Goal: Check status: Check status

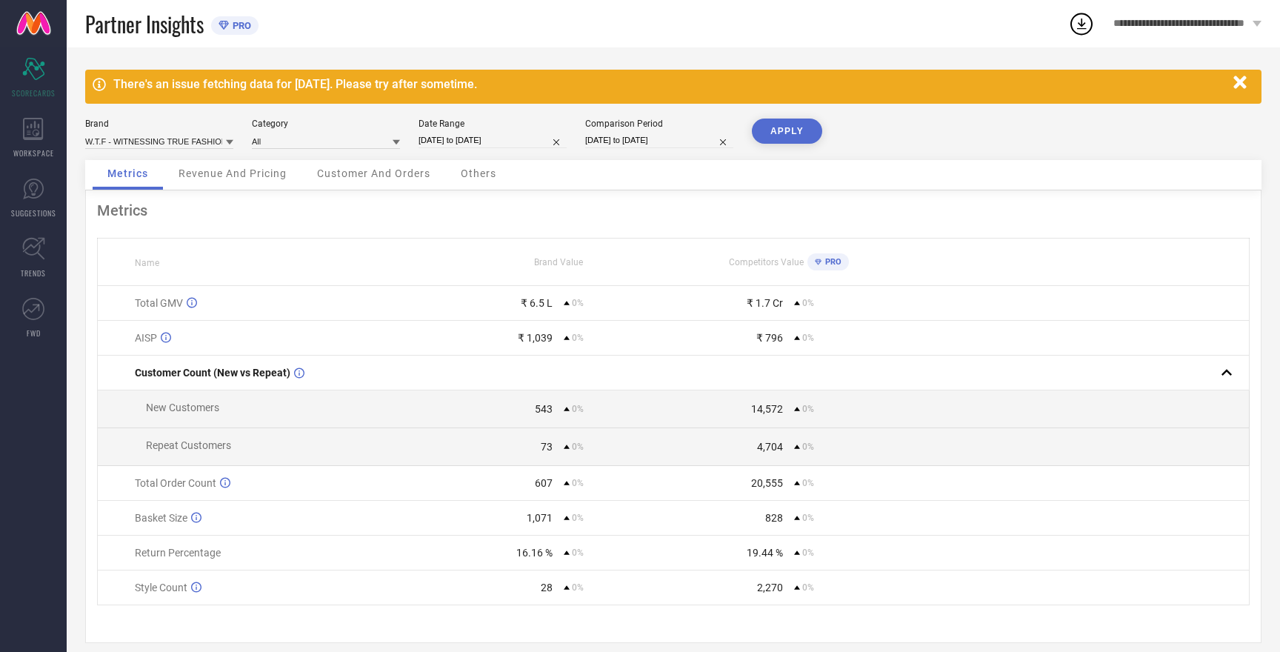
select select "8"
select select "2025"
select select "9"
select select "2025"
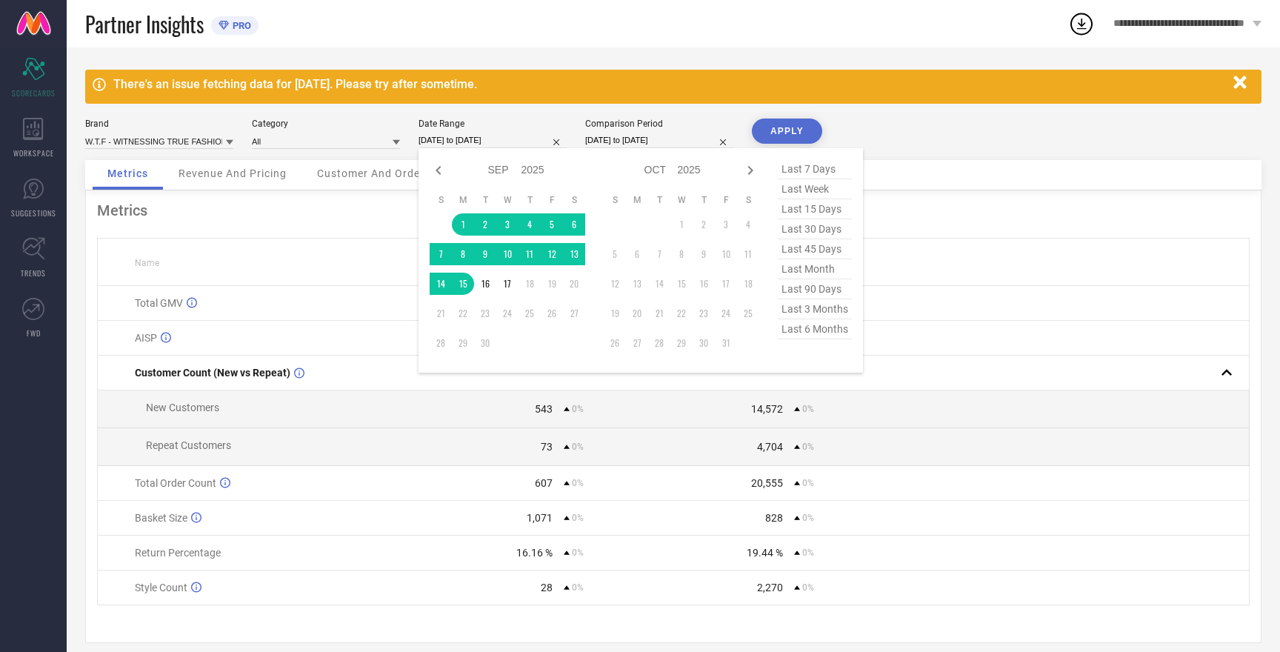
click at [452, 139] on input "[DATE] to [DATE]" at bounding box center [493, 141] width 148 height 16
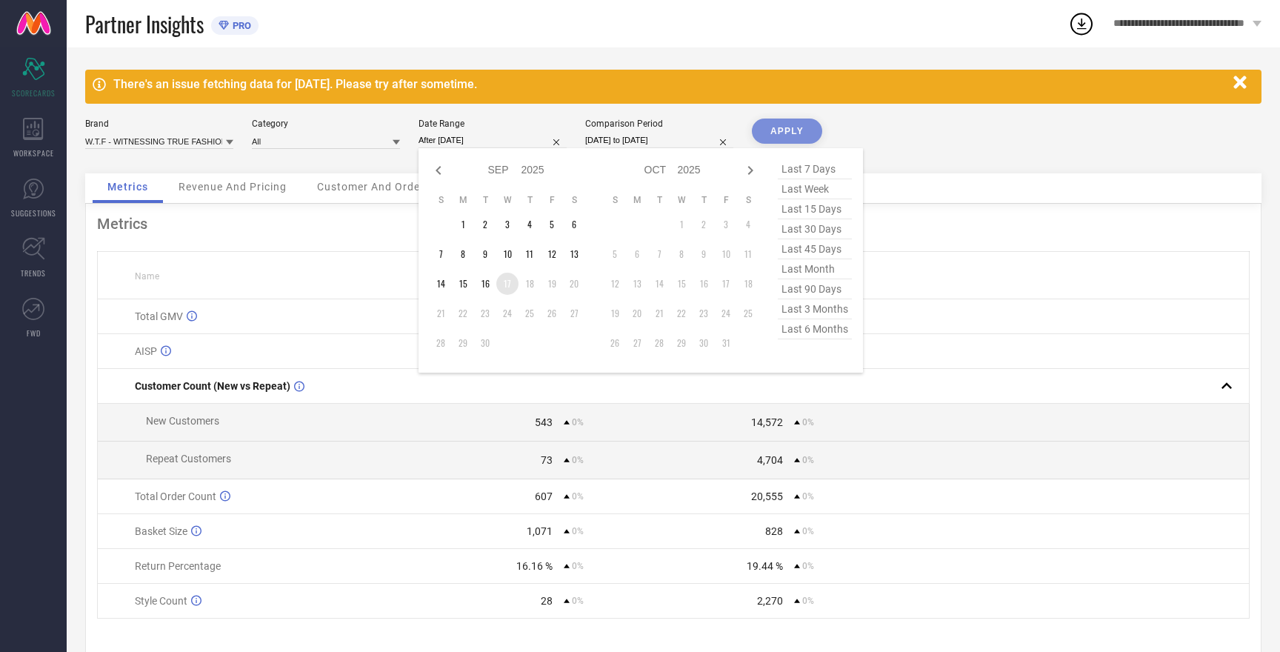
click at [509, 286] on td "17" at bounding box center [507, 284] width 22 height 22
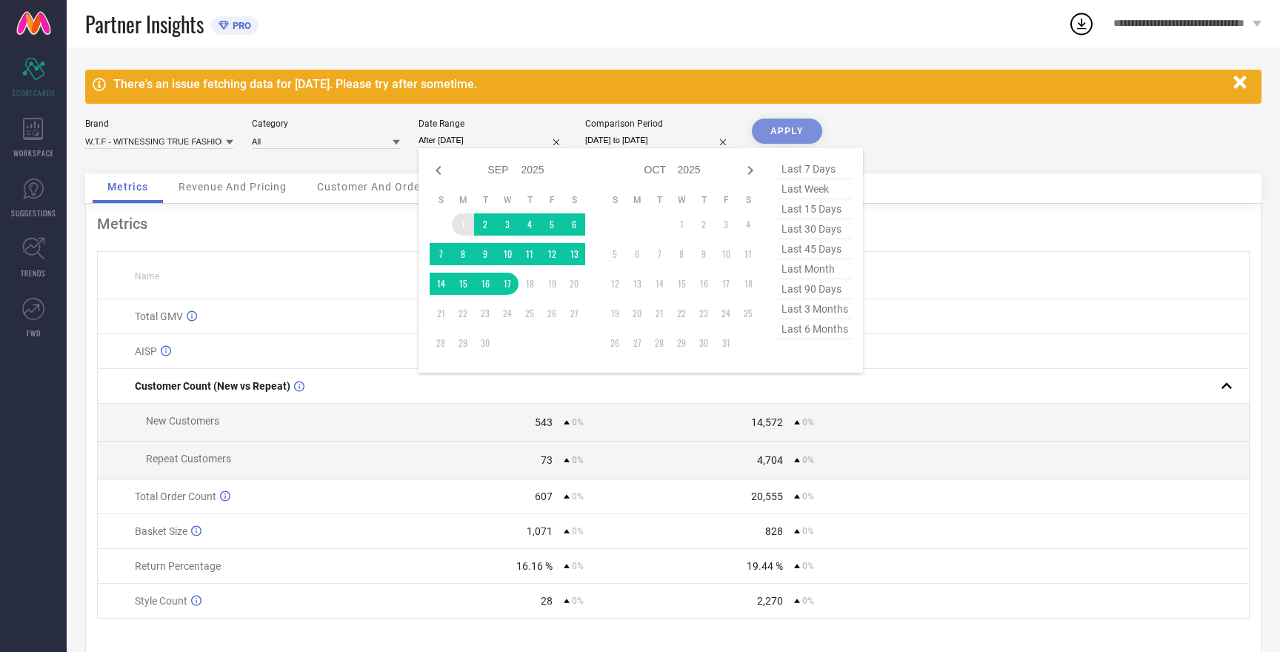
type input "[DATE] to [DATE]"
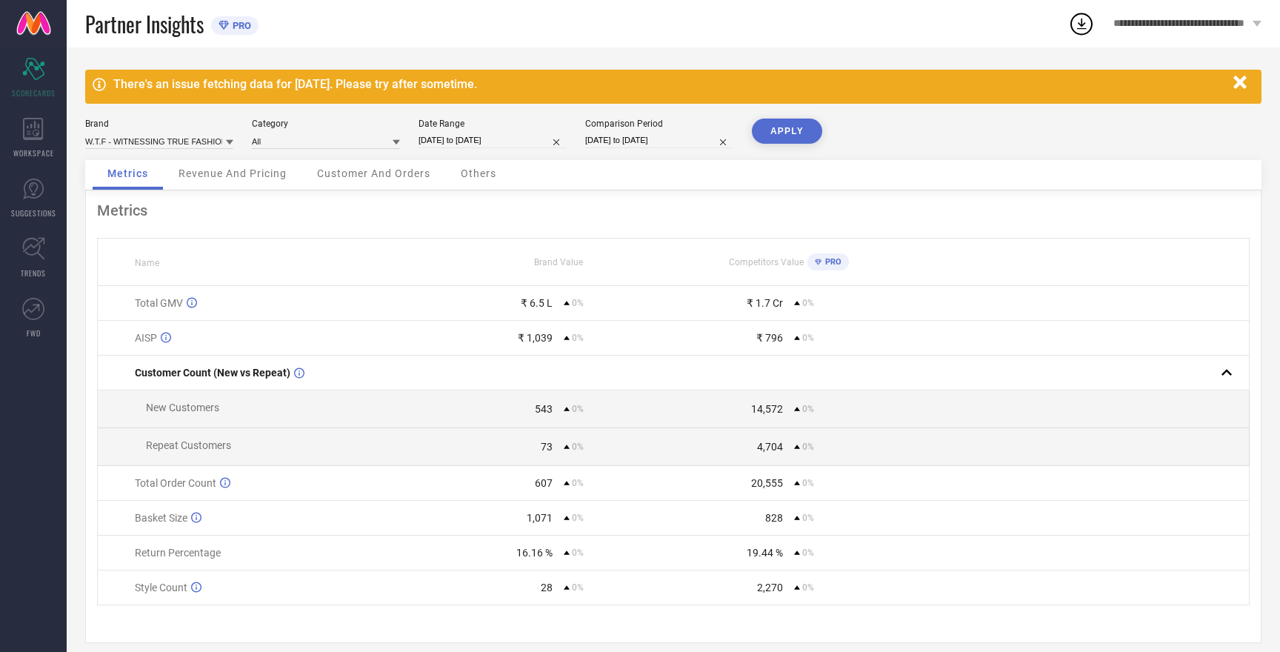
select select "8"
select select "2025"
select select "9"
select select "2025"
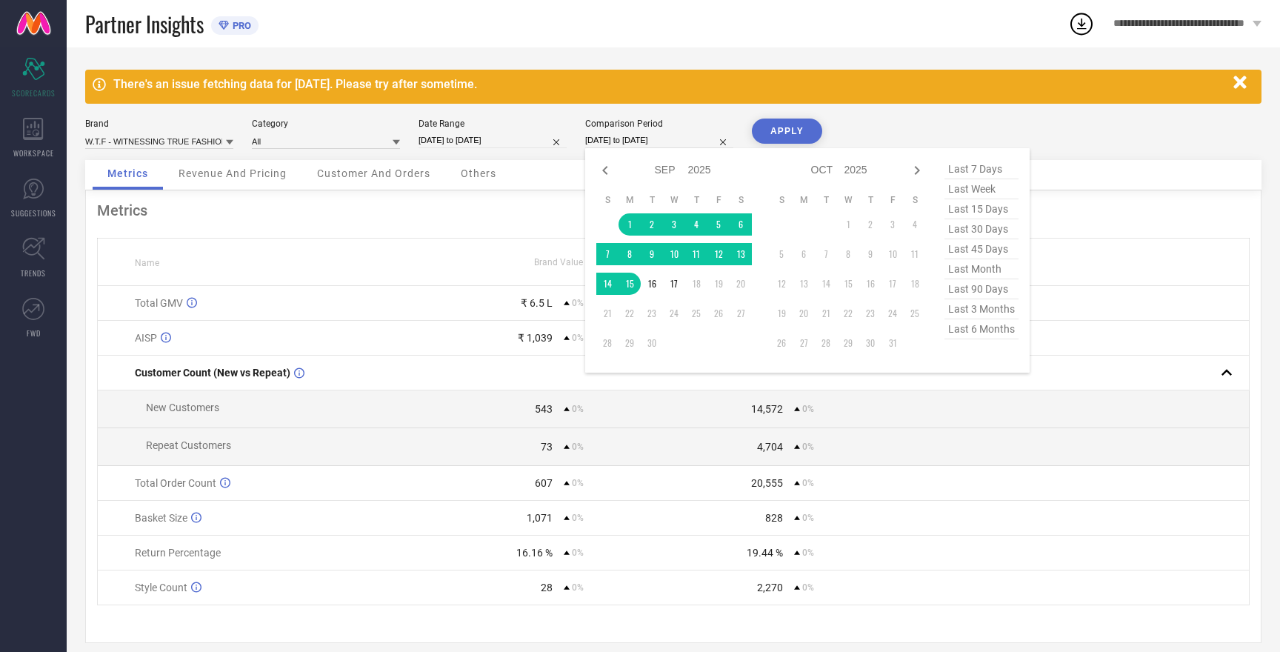
click at [635, 142] on input "[DATE] to [DATE]" at bounding box center [659, 141] width 148 height 16
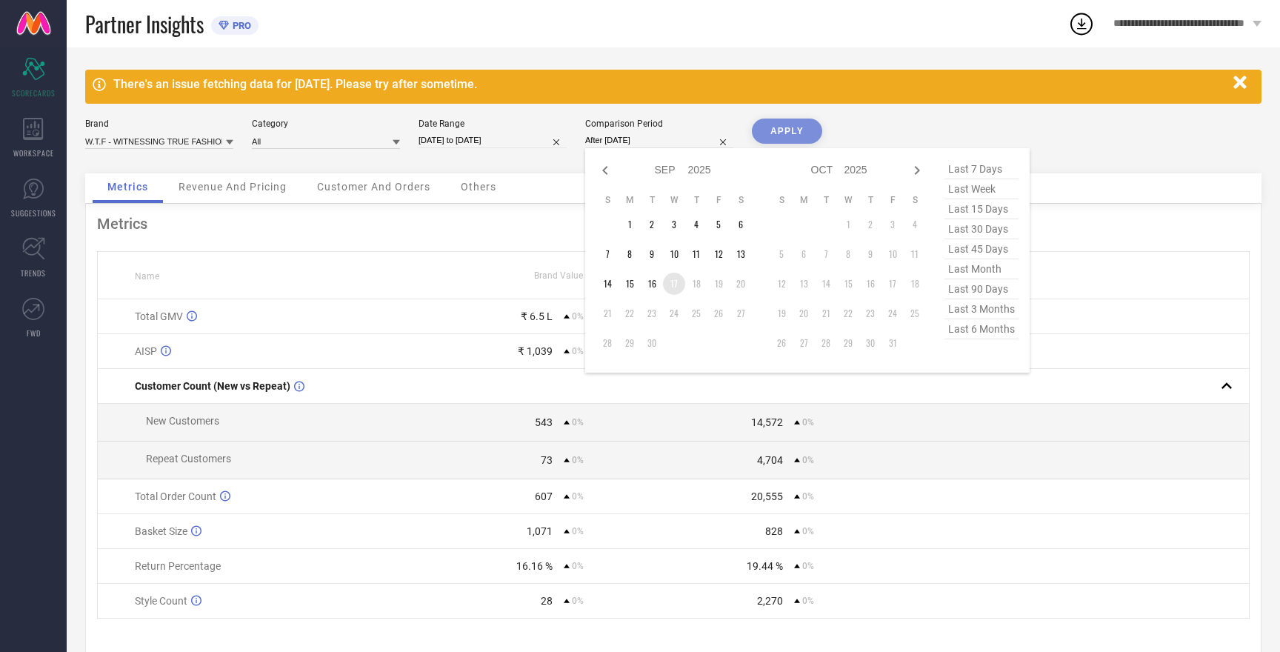
click at [678, 286] on td "17" at bounding box center [674, 284] width 22 height 22
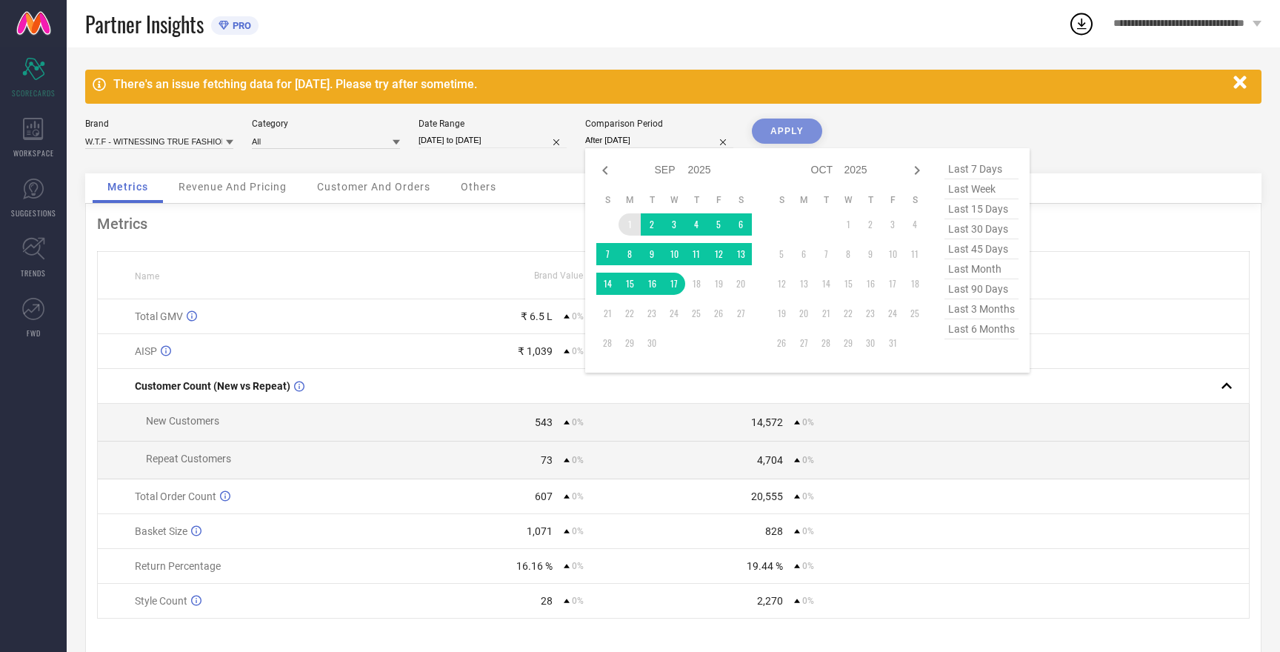
type input "[DATE] to [DATE]"
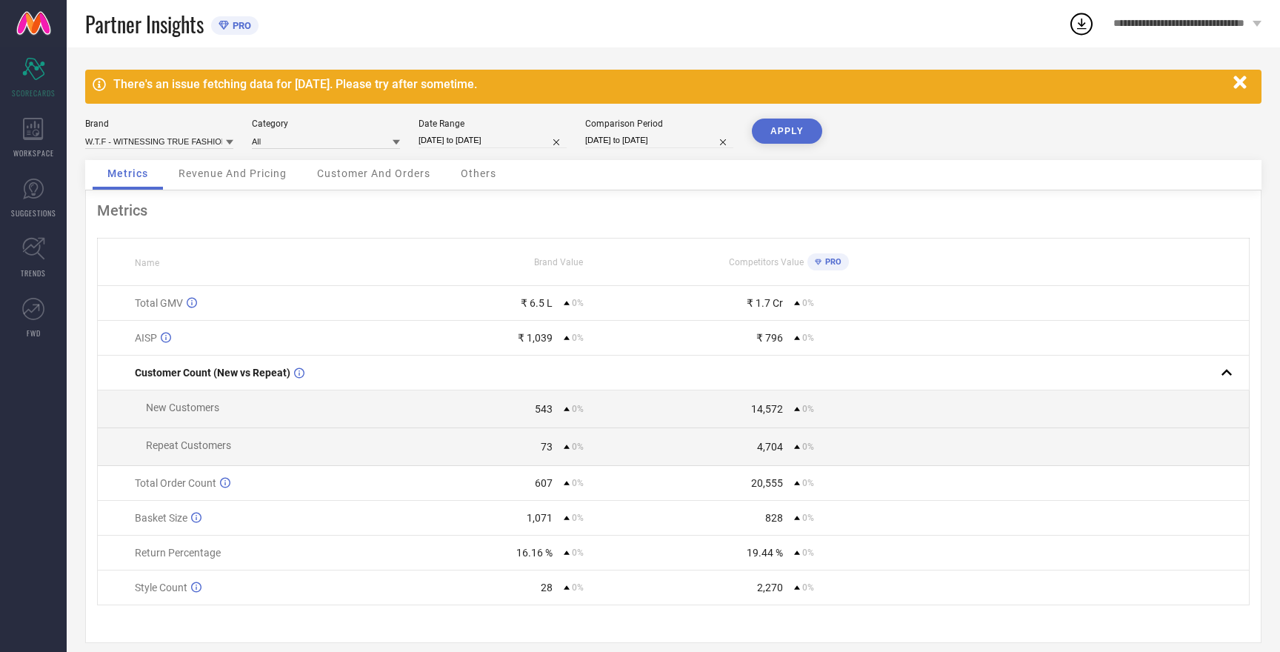
click at [785, 131] on button "APPLY" at bounding box center [787, 131] width 70 height 25
click at [199, 139] on input at bounding box center [159, 141] width 148 height 16
click at [135, 201] on span "HERE&NOW" at bounding box center [117, 197] width 48 height 10
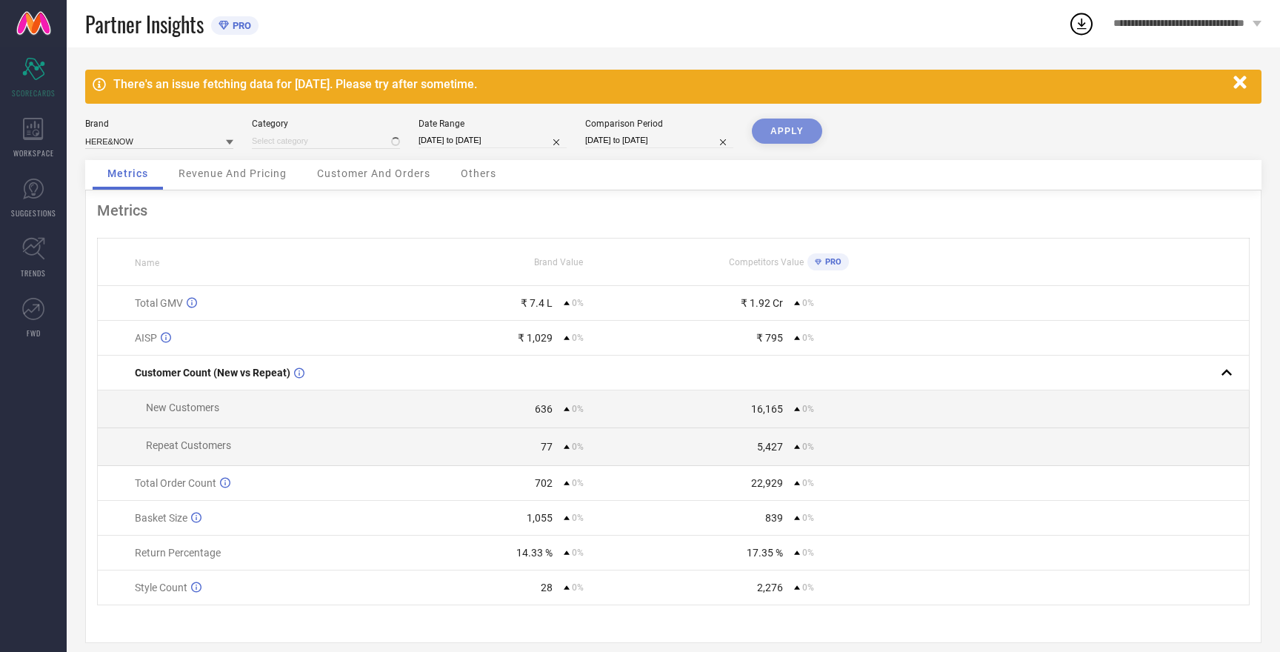
type input "All"
click at [776, 128] on button "APPLY" at bounding box center [787, 131] width 70 height 25
click at [117, 141] on input at bounding box center [159, 141] width 148 height 16
click at [144, 237] on span "W.T.F - WITNESSING TRUE FASHION" at bounding box center [159, 242] width 133 height 21
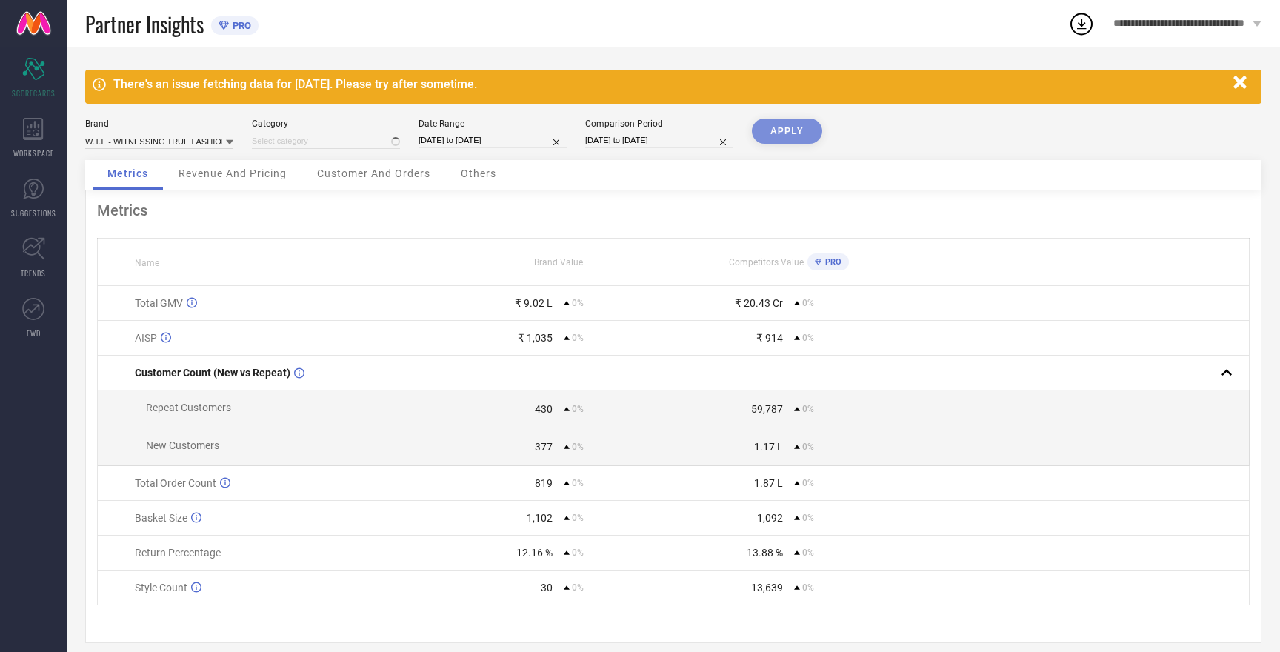
type input "All"
click at [787, 137] on button "APPLY" at bounding box center [787, 131] width 70 height 25
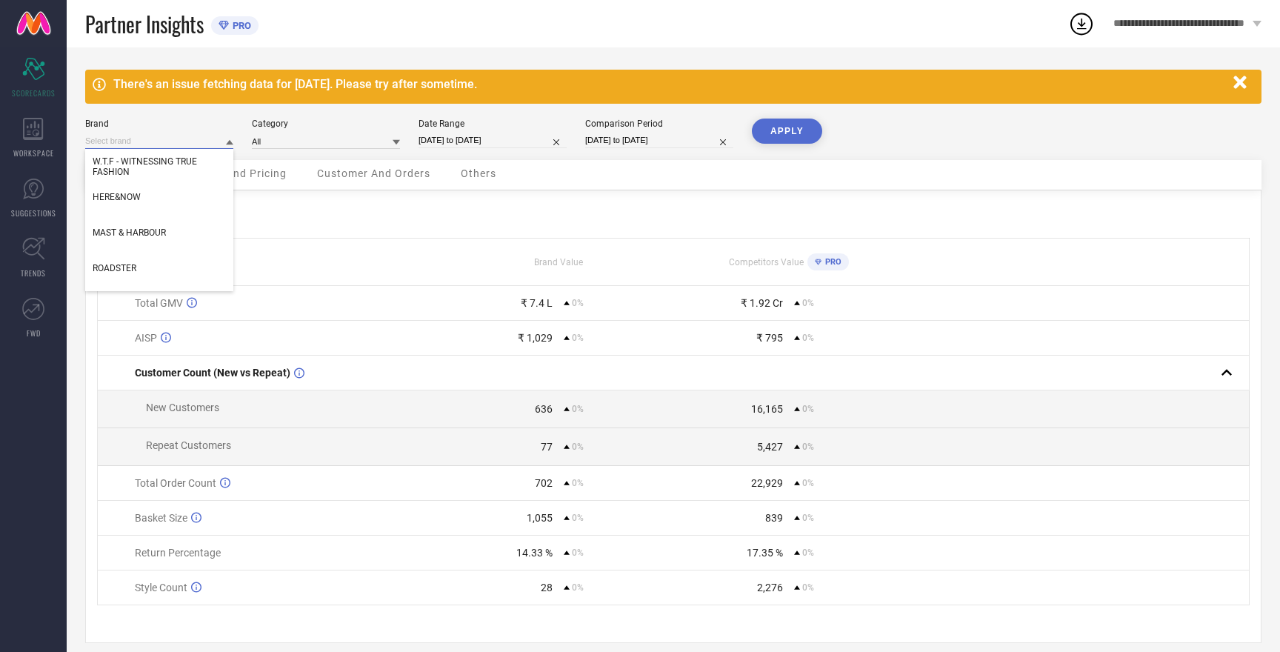
click at [174, 139] on input at bounding box center [159, 141] width 148 height 16
click at [132, 202] on span "HERE&NOW" at bounding box center [117, 197] width 48 height 10
type input "All"
click at [789, 127] on button "APPLY" at bounding box center [787, 131] width 70 height 25
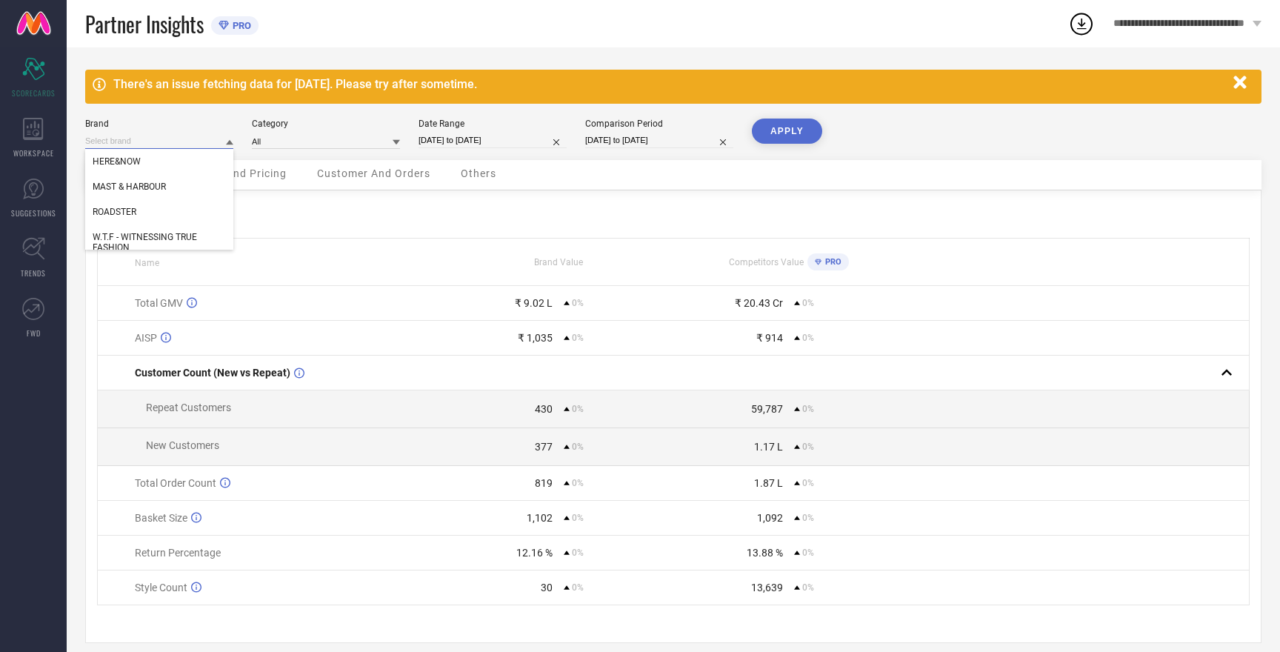
click at [105, 144] on input at bounding box center [159, 141] width 148 height 16
click at [121, 214] on span "ROADSTER" at bounding box center [115, 212] width 44 height 10
type input "All"
click at [782, 130] on button "APPLY" at bounding box center [787, 131] width 70 height 25
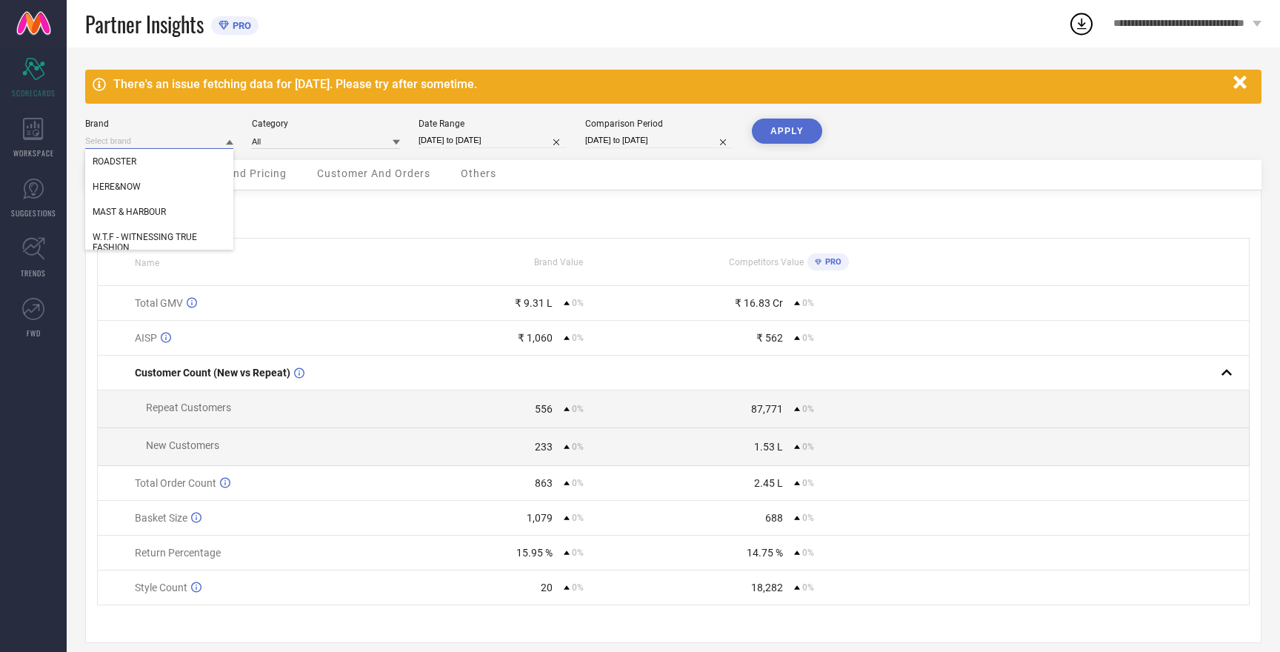
click at [127, 142] on input at bounding box center [159, 141] width 148 height 16
click at [148, 218] on div "MAST & HARBOUR" at bounding box center [159, 211] width 148 height 25
type input "All"
click at [801, 119] on button "APPLY" at bounding box center [787, 131] width 70 height 25
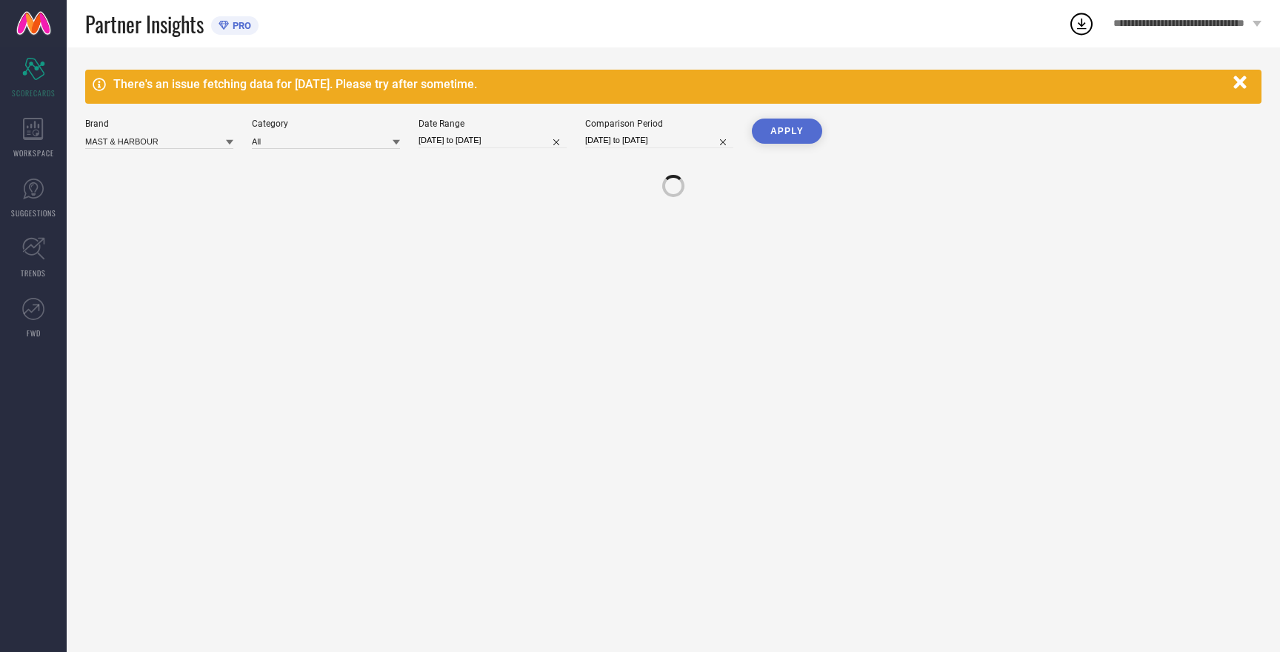
click at [801, 119] on button "APPLY" at bounding box center [787, 131] width 70 height 25
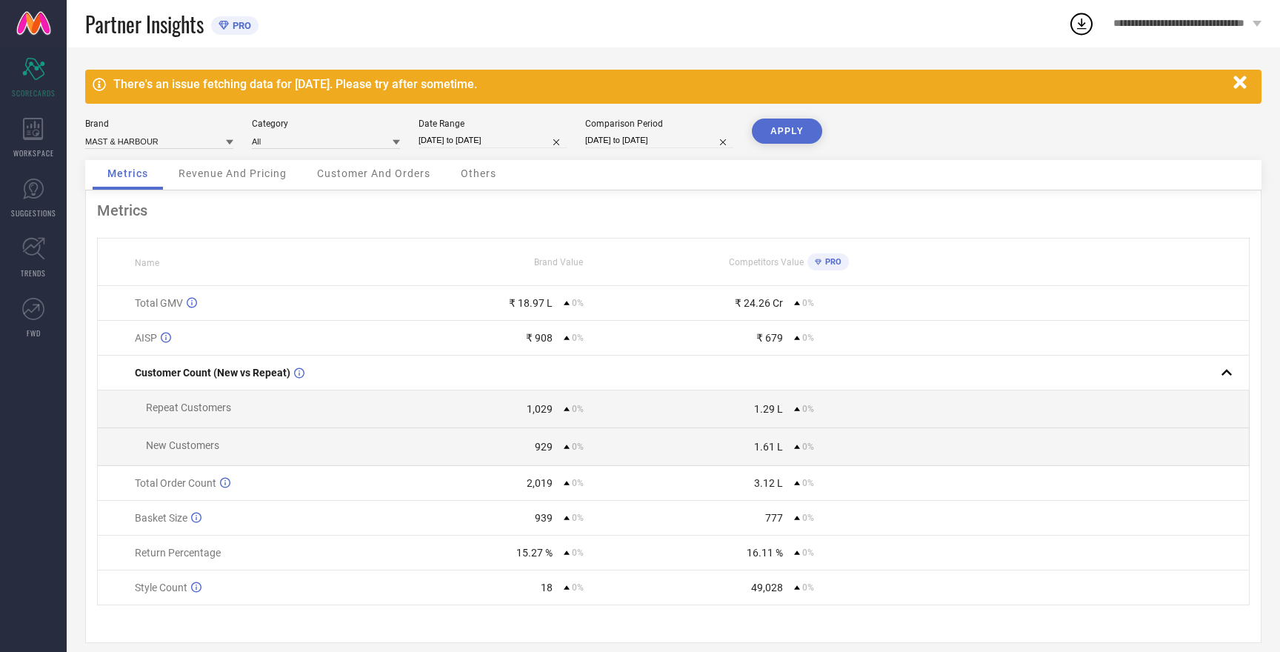
click at [801, 132] on button "APPLY" at bounding box center [787, 131] width 70 height 25
select select "8"
select select "2025"
select select "9"
select select "2025"
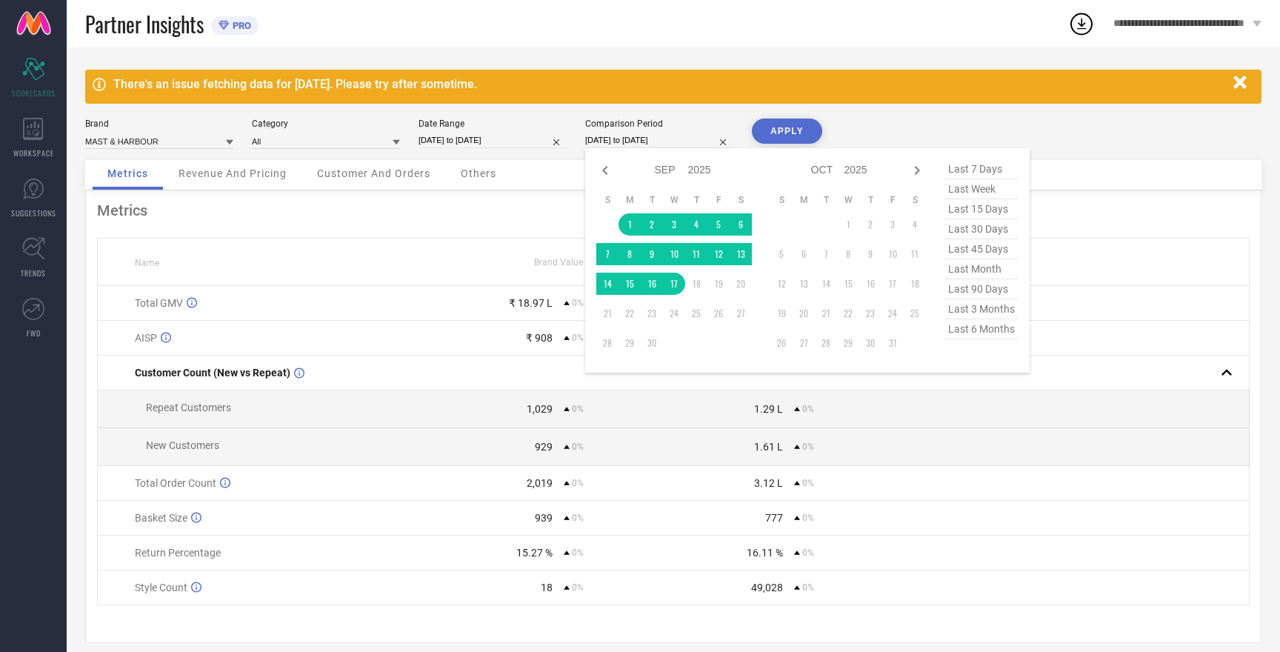
click at [657, 140] on input "[DATE] to [DATE]" at bounding box center [659, 141] width 148 height 16
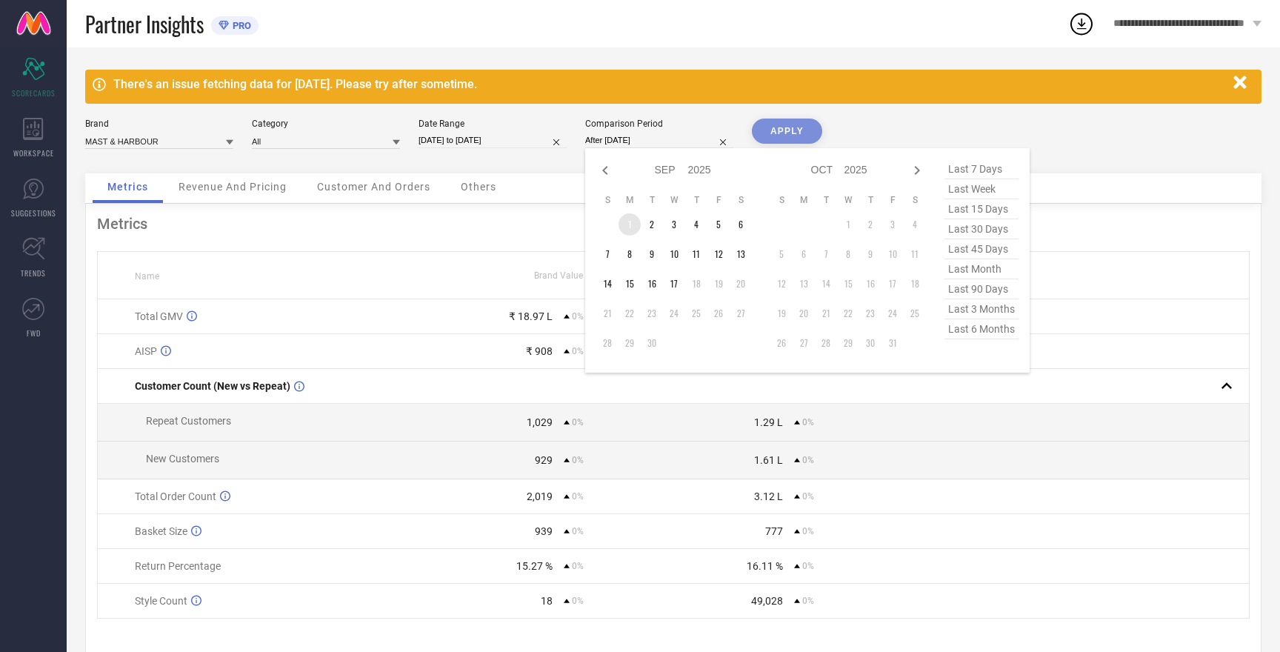
click at [631, 223] on td "1" at bounding box center [630, 224] width 22 height 22
type input "[DATE] to [DATE]"
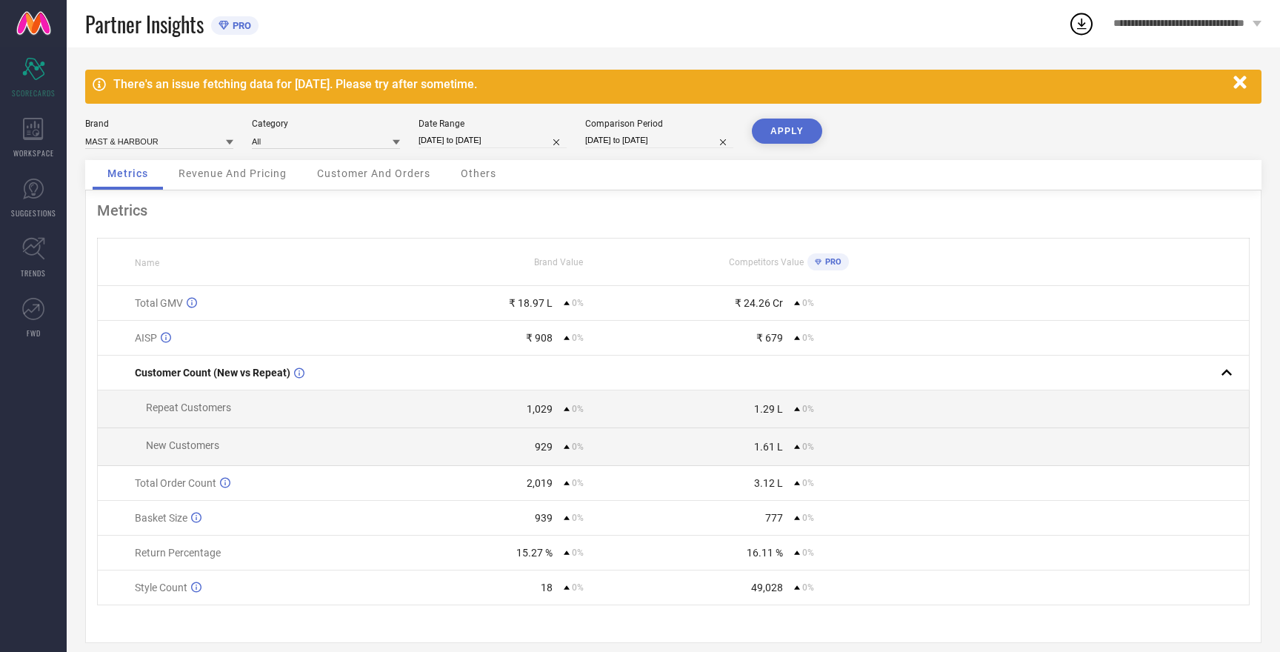
select select "8"
select select "2025"
select select "9"
select select "2025"
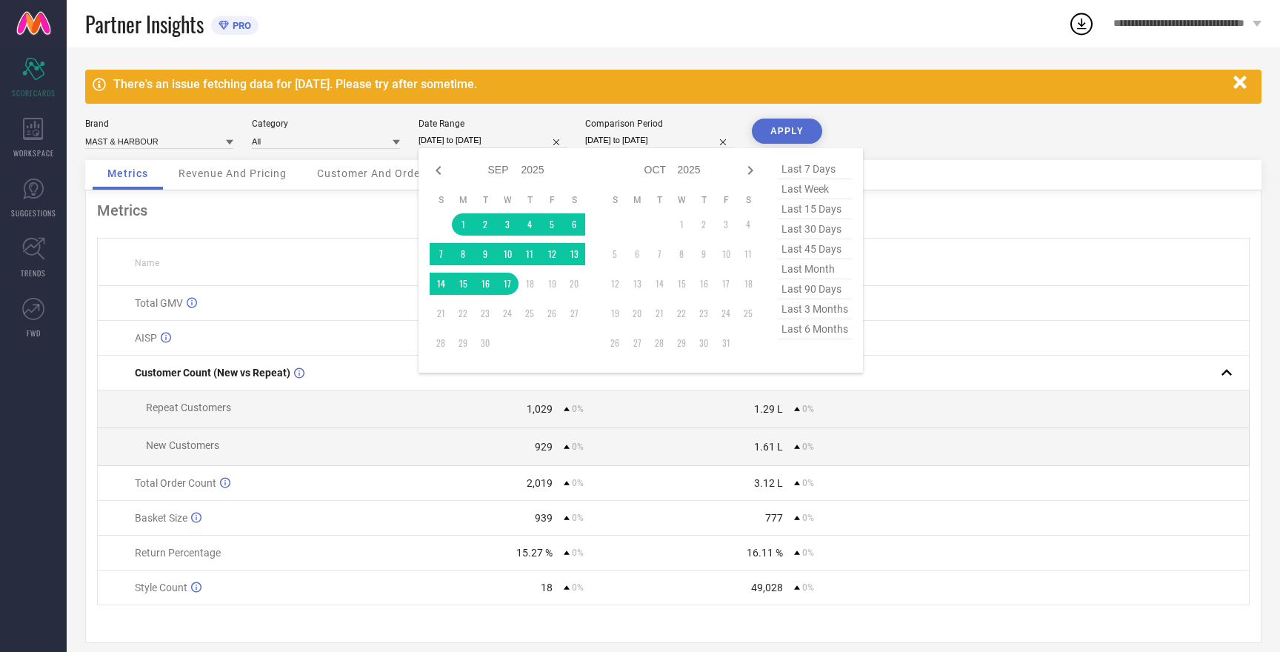
click at [457, 137] on input "[DATE] to [DATE]" at bounding box center [493, 141] width 148 height 16
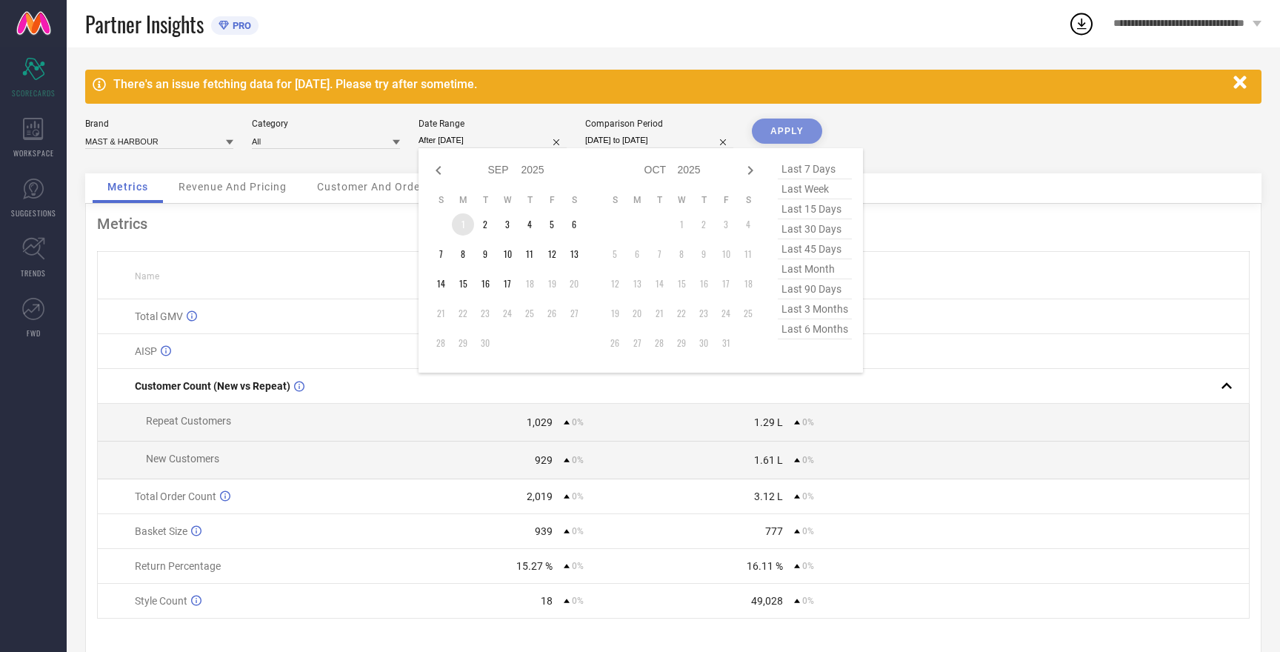
click at [462, 225] on td "1" at bounding box center [463, 224] width 22 height 22
type input "[DATE] to [DATE]"
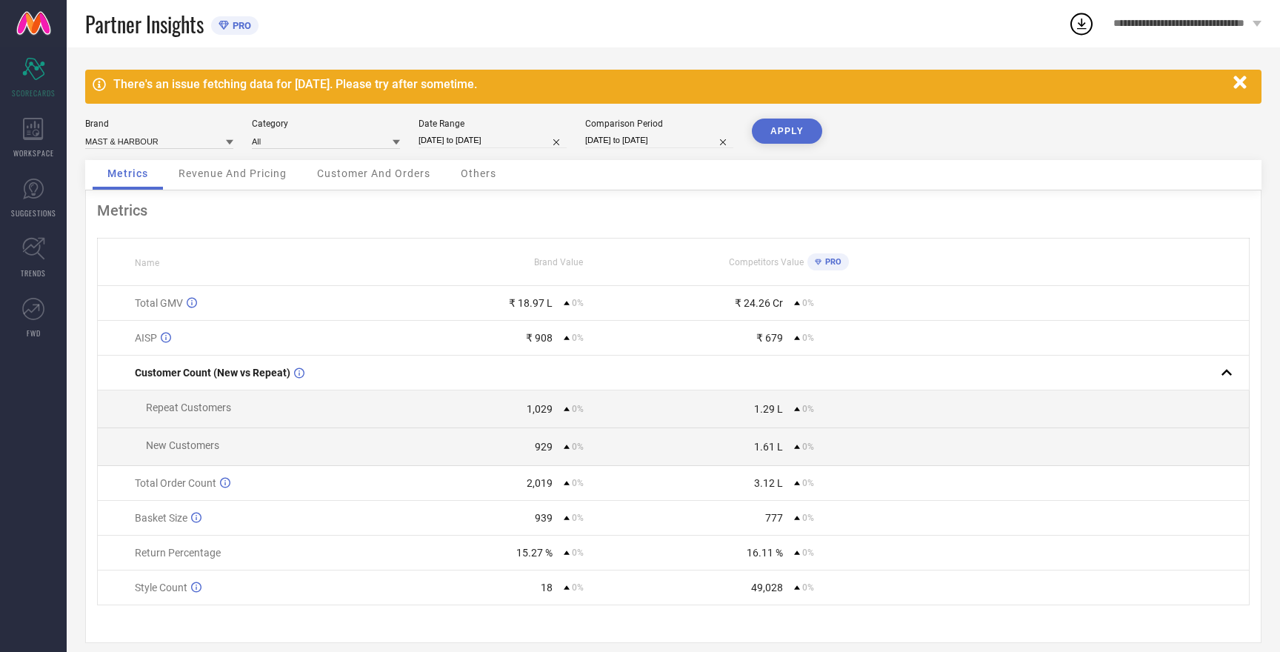
click at [771, 127] on button "APPLY" at bounding box center [787, 131] width 70 height 25
click at [131, 138] on input at bounding box center [159, 141] width 148 height 16
click at [129, 186] on span "HERE&NOW" at bounding box center [117, 187] width 48 height 10
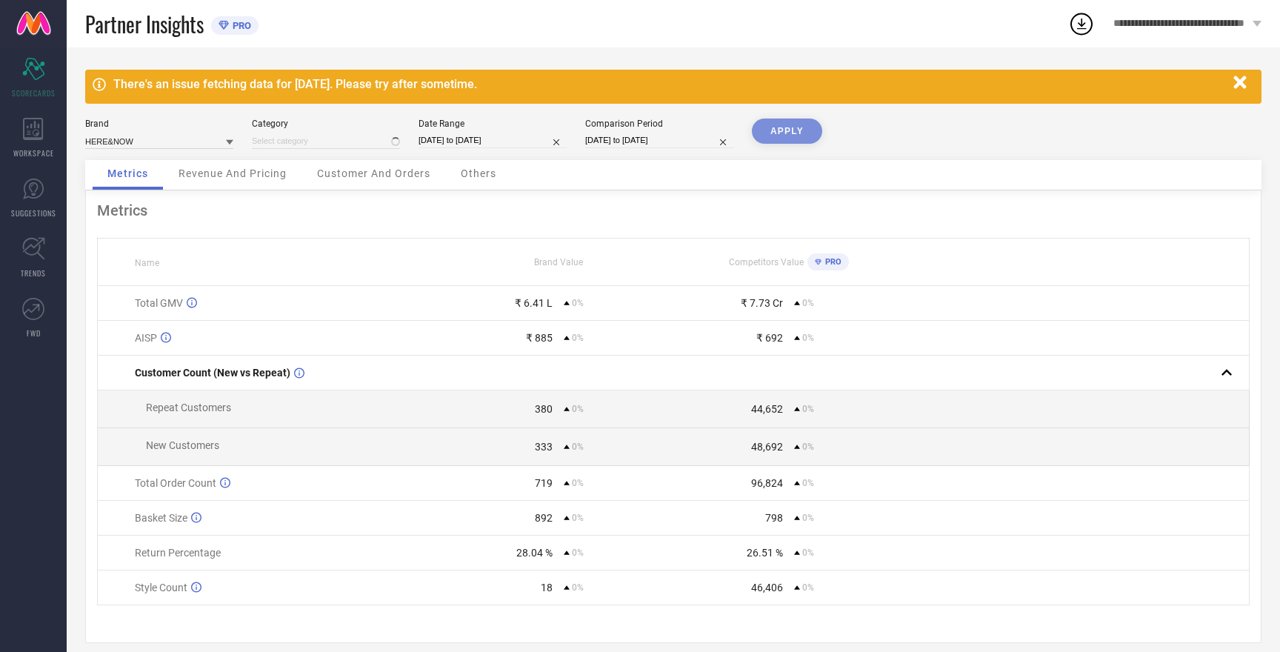
type input "All"
click at [775, 134] on button "APPLY" at bounding box center [787, 131] width 70 height 25
click at [124, 139] on input at bounding box center [159, 141] width 148 height 16
click at [144, 238] on span "W.T.F - WITNESSING TRUE FASHION" at bounding box center [159, 242] width 133 height 21
type input "All"
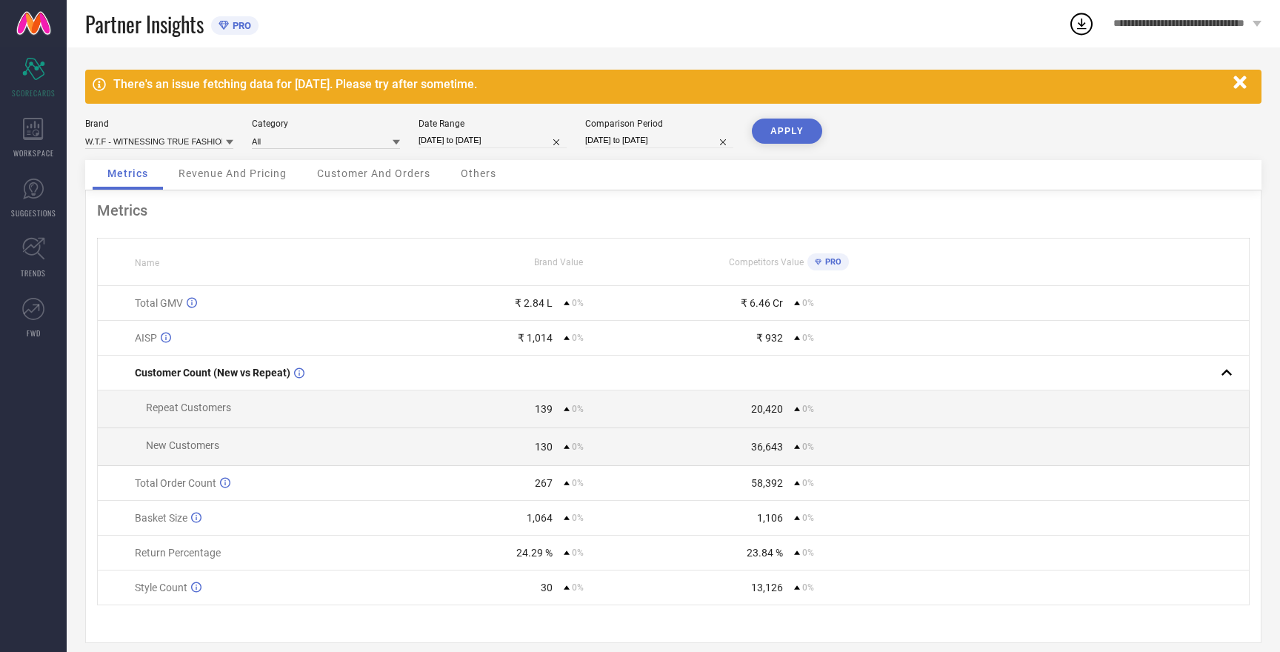
click at [785, 134] on button "APPLY" at bounding box center [787, 131] width 70 height 25
click at [155, 144] on input at bounding box center [159, 141] width 148 height 16
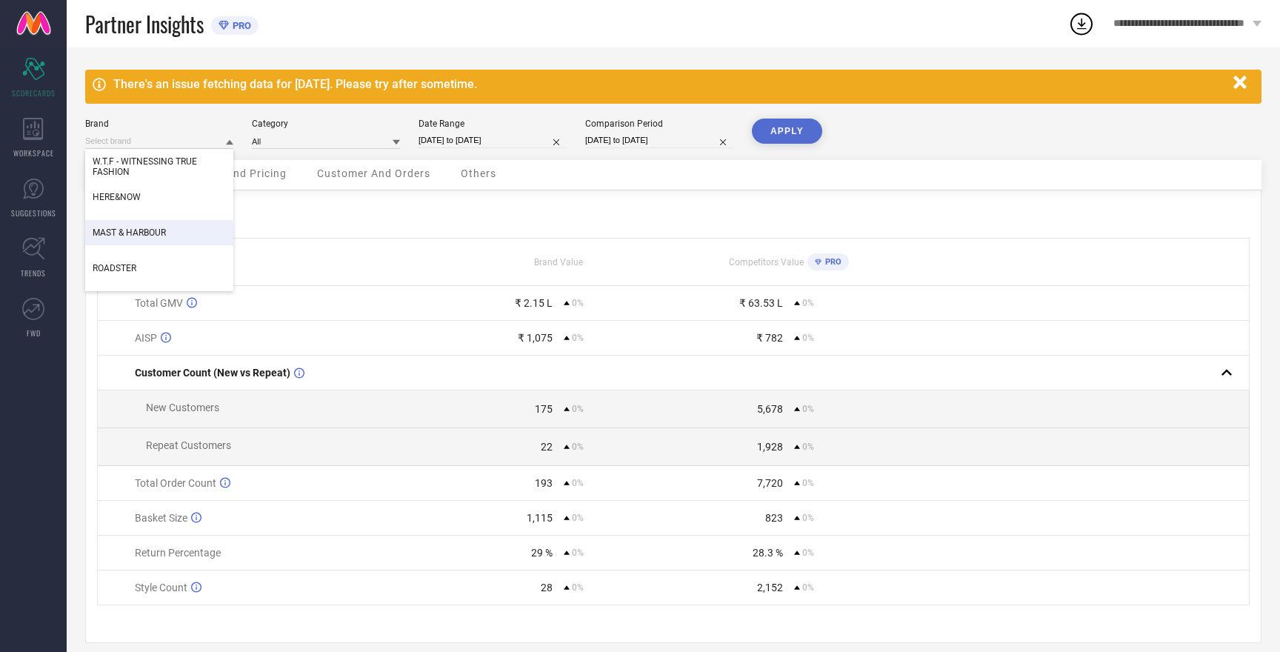
click at [145, 239] on div "MAST & HARBOUR" at bounding box center [159, 232] width 148 height 25
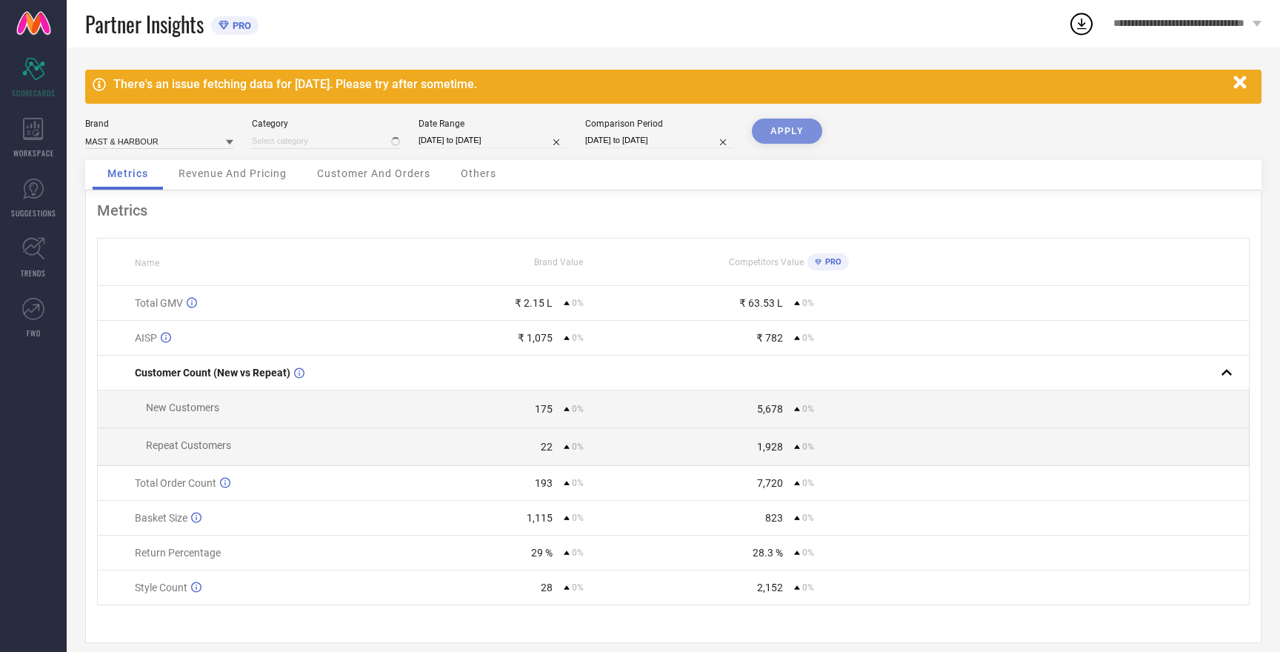
type input "All"
click at [775, 139] on button "APPLY" at bounding box center [787, 131] width 70 height 25
click at [115, 142] on input at bounding box center [159, 141] width 148 height 16
click at [127, 193] on div "HERE&NOW" at bounding box center [159, 186] width 148 height 25
type input "All"
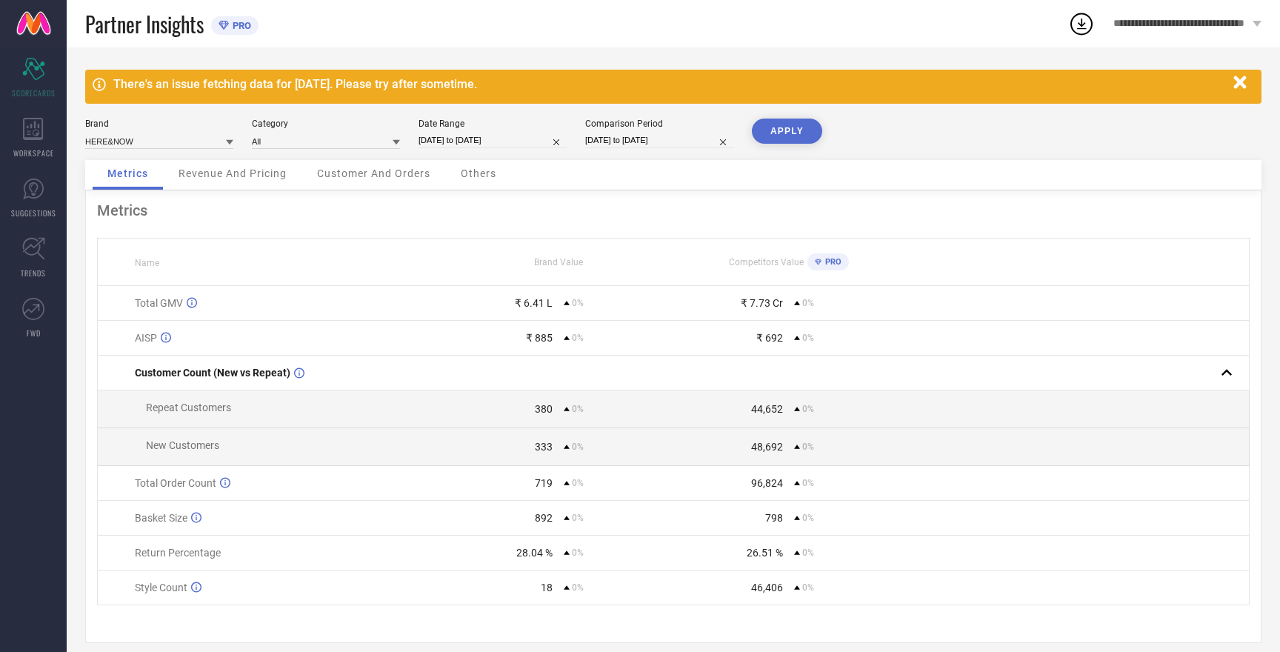
click at [796, 122] on button "APPLY" at bounding box center [787, 131] width 70 height 25
click at [126, 144] on input at bounding box center [159, 141] width 148 height 16
click at [133, 167] on span "HERE&NOW" at bounding box center [117, 161] width 48 height 10
click at [779, 133] on button "APPLY" at bounding box center [787, 131] width 70 height 25
click at [164, 142] on input at bounding box center [159, 141] width 148 height 16
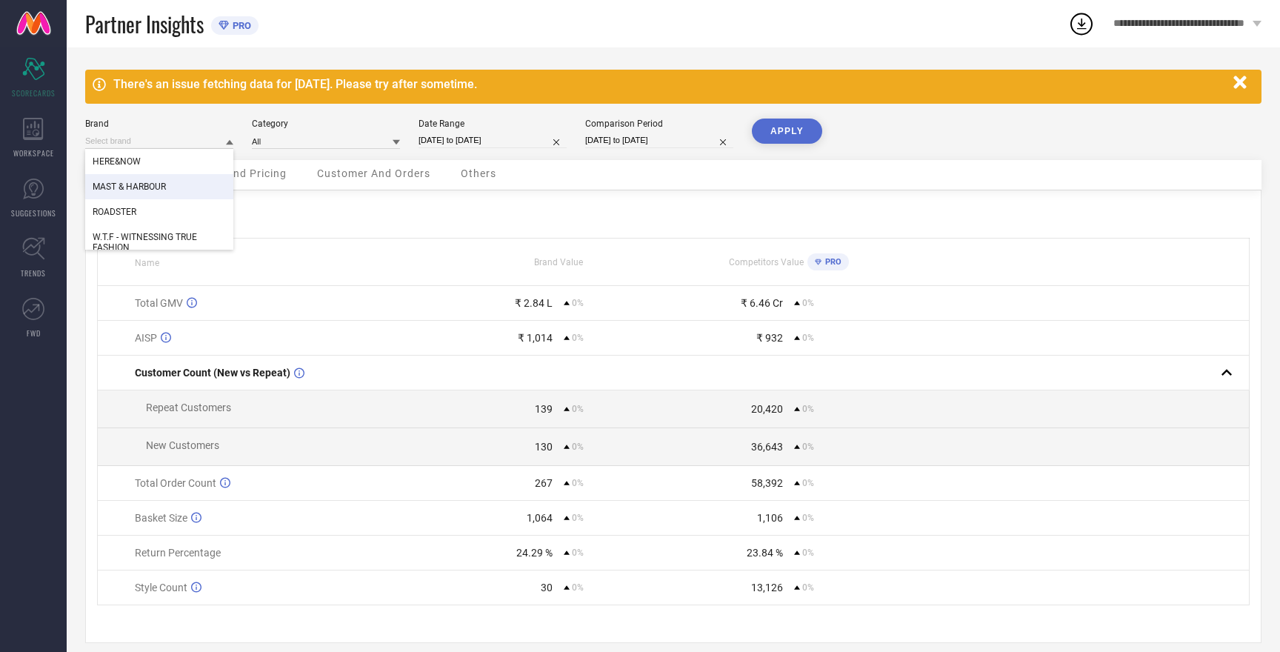
click at [156, 189] on span "MAST & HARBOUR" at bounding box center [129, 187] width 73 height 10
type input "All"
click at [786, 126] on button "APPLY" at bounding box center [787, 131] width 70 height 25
click at [779, 142] on button "APPLY" at bounding box center [787, 131] width 70 height 25
